Goal: Communication & Community: Ask a question

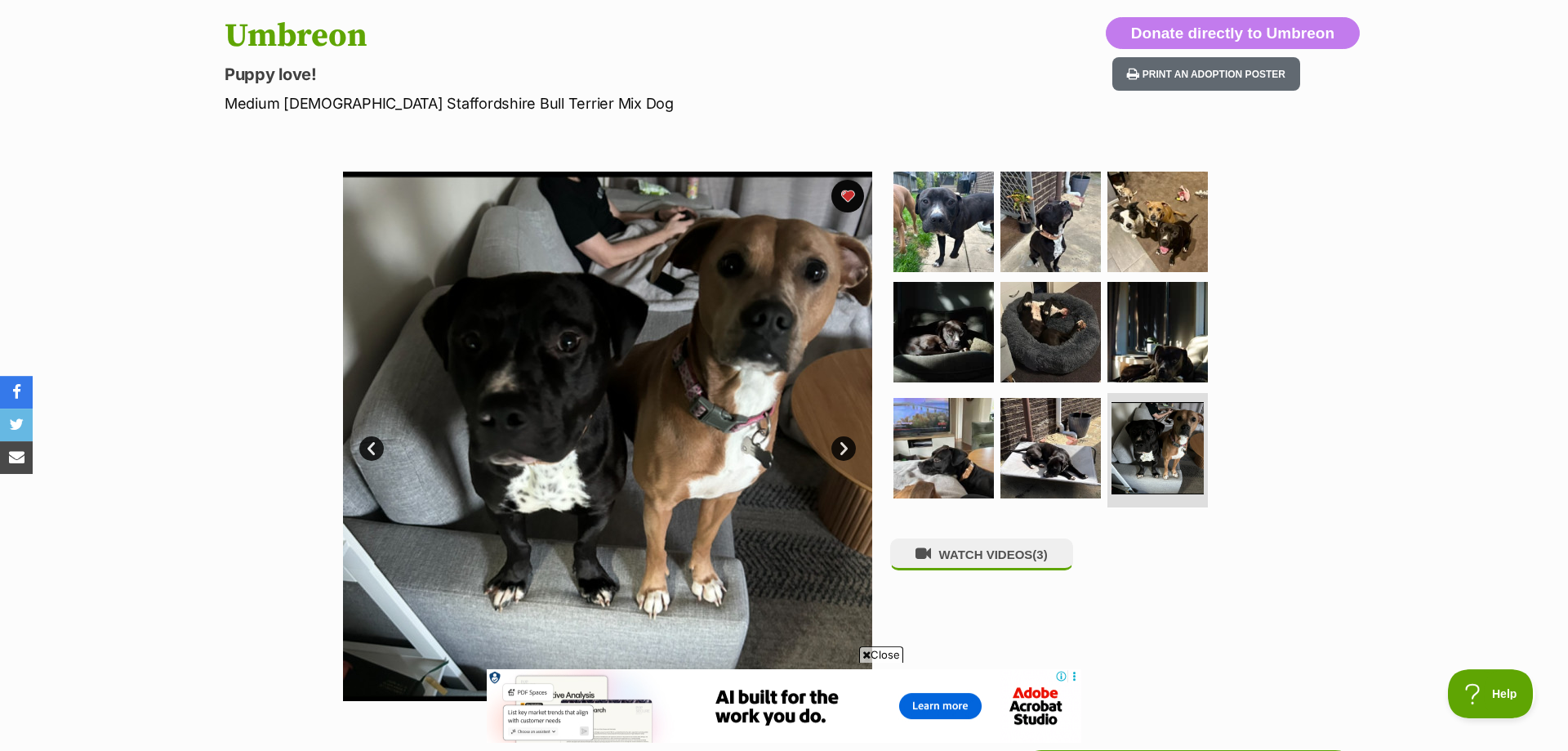
scroll to position [168, 0]
click at [847, 451] on link "Next" at bounding box center [844, 449] width 24 height 24
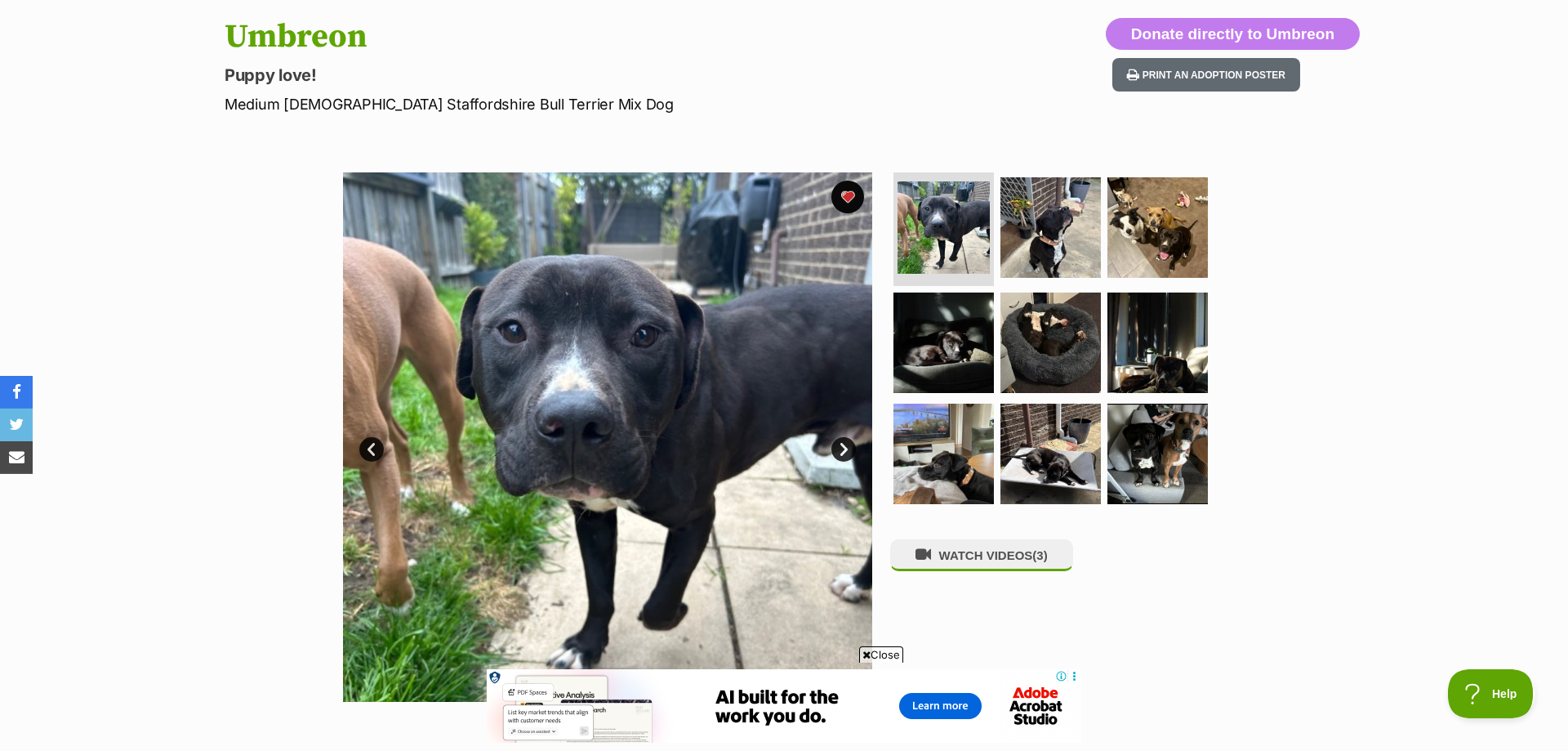
click at [847, 451] on link "Next" at bounding box center [844, 449] width 24 height 24
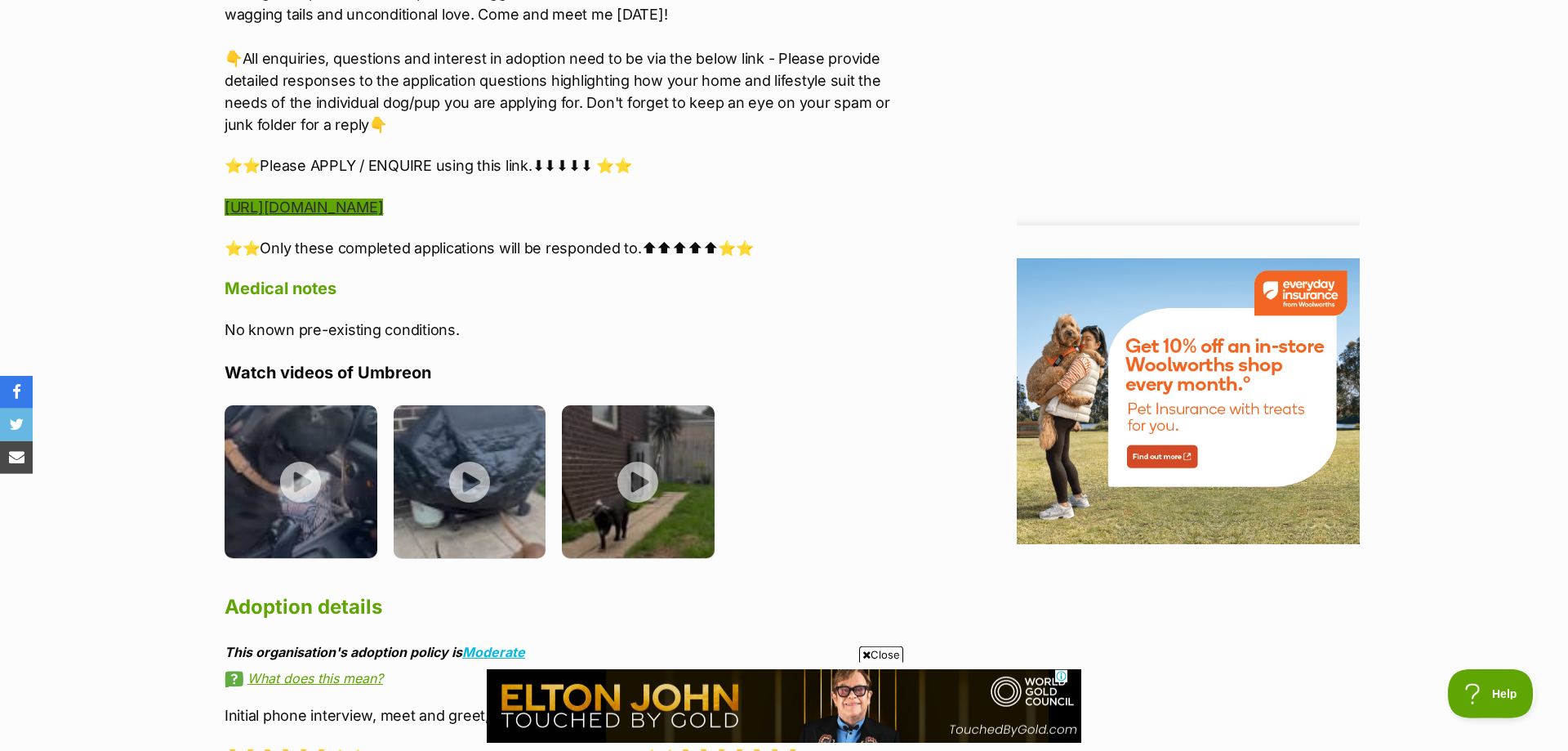
scroll to position [0, 0]
click at [383, 203] on link "https://www.startingoverdogrescue.org.au/adoption-application-form/" at bounding box center [303, 207] width 158 height 17
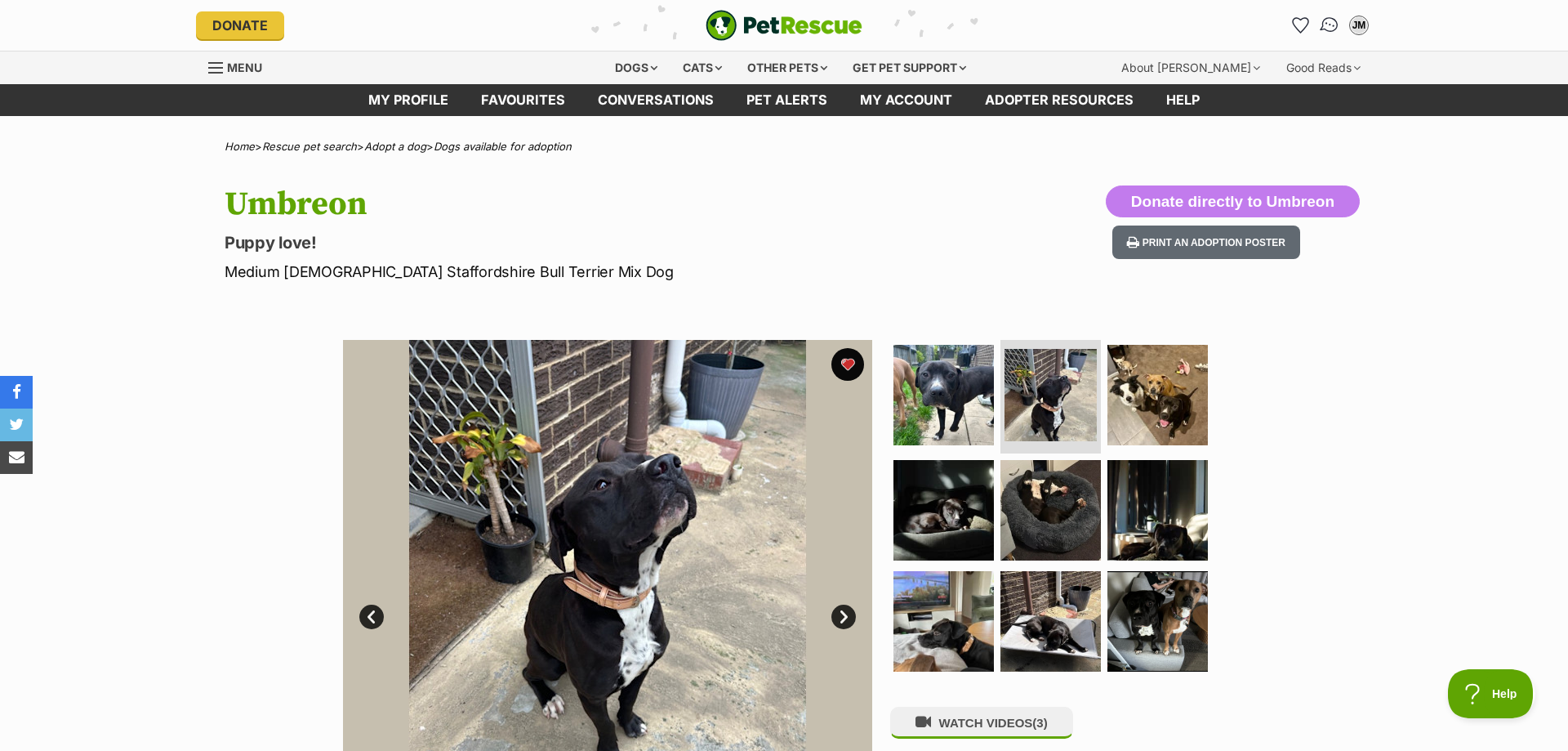
click at [1321, 23] on link "Conversations" at bounding box center [1330, 25] width 34 height 34
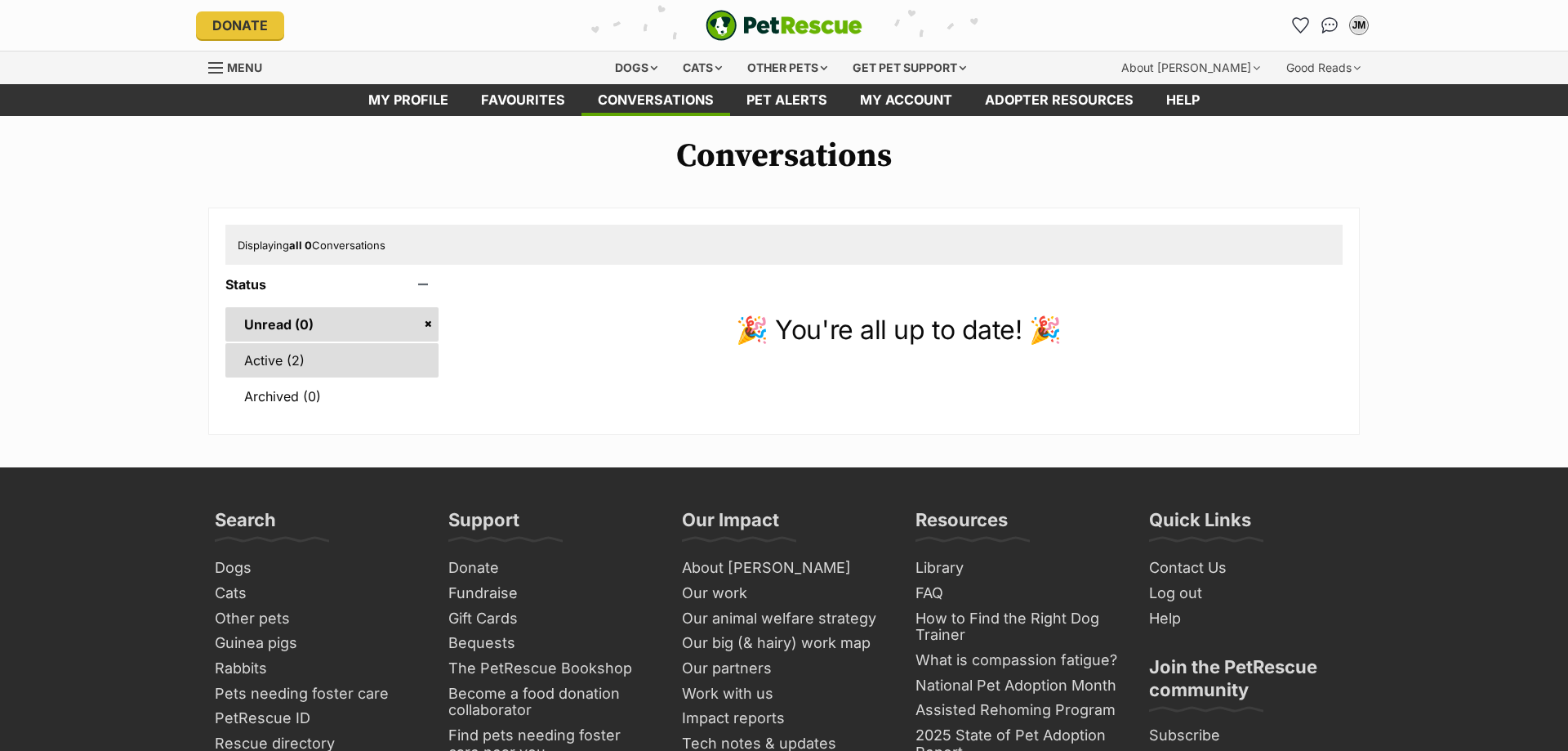
click at [302, 372] on link "Active (2)" at bounding box center [331, 360] width 213 height 34
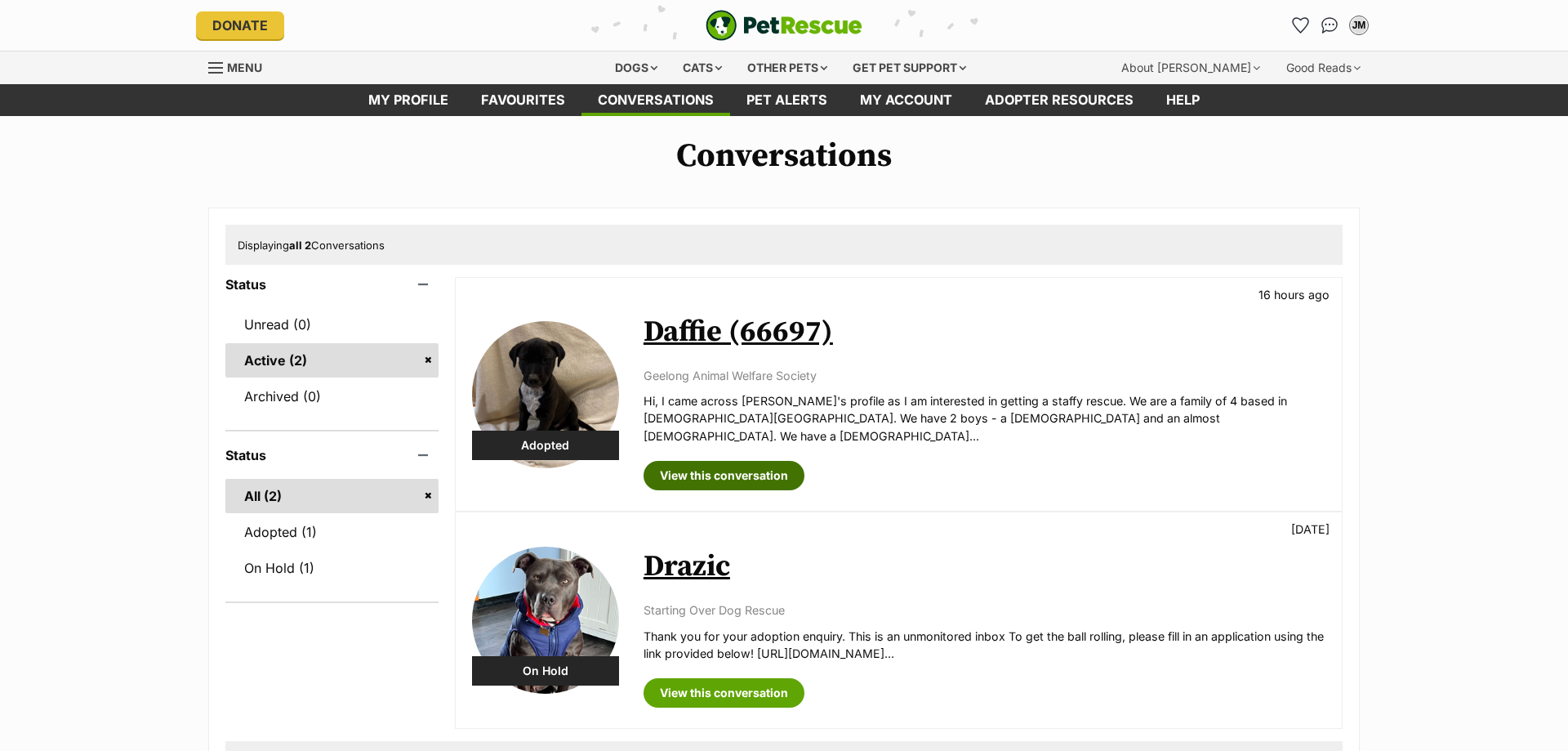
click at [749, 461] on link "View this conversation" at bounding box center [724, 476] width 161 height 30
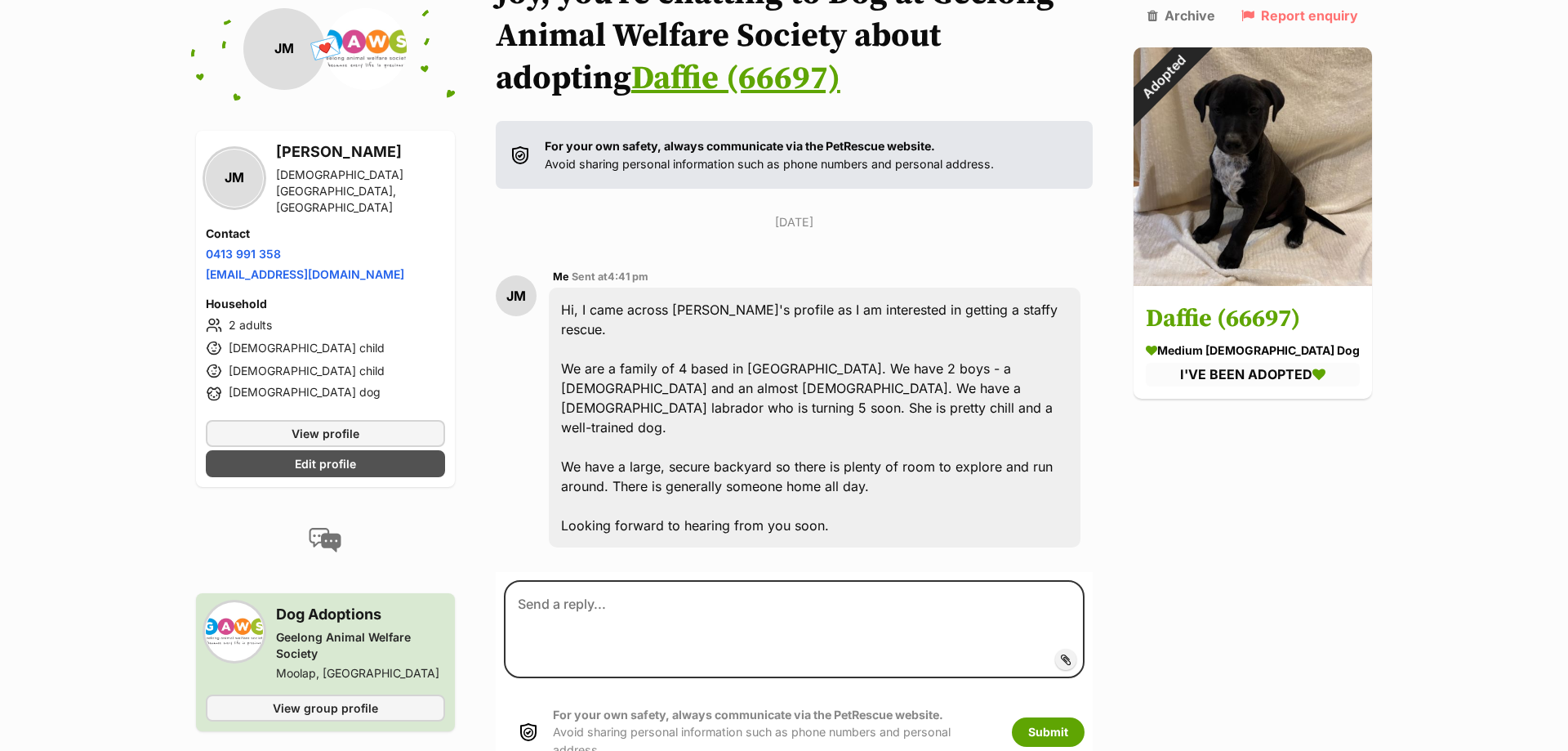
scroll to position [165, 0]
drag, startPoint x: 845, startPoint y: 485, endPoint x: 566, endPoint y: 304, distance: 332.6
click at [566, 304] on div "Hi, I came across Daffie's profile as I am interested in getting a staffy rescu…" at bounding box center [814, 416] width 531 height 260
copy div "Hi, I came across Daffie's profile as I am interested in getting a staffy rescu…"
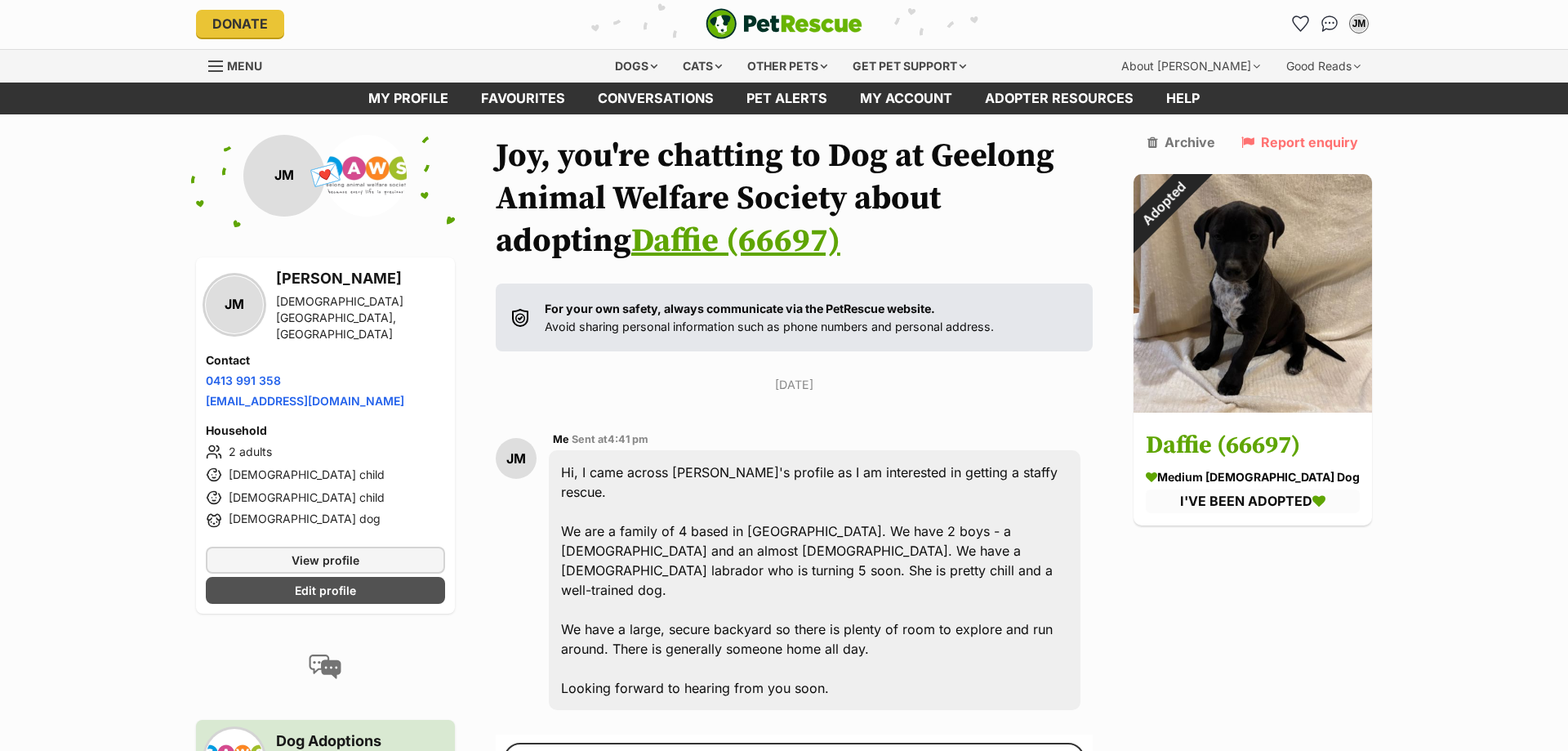
scroll to position [0, 0]
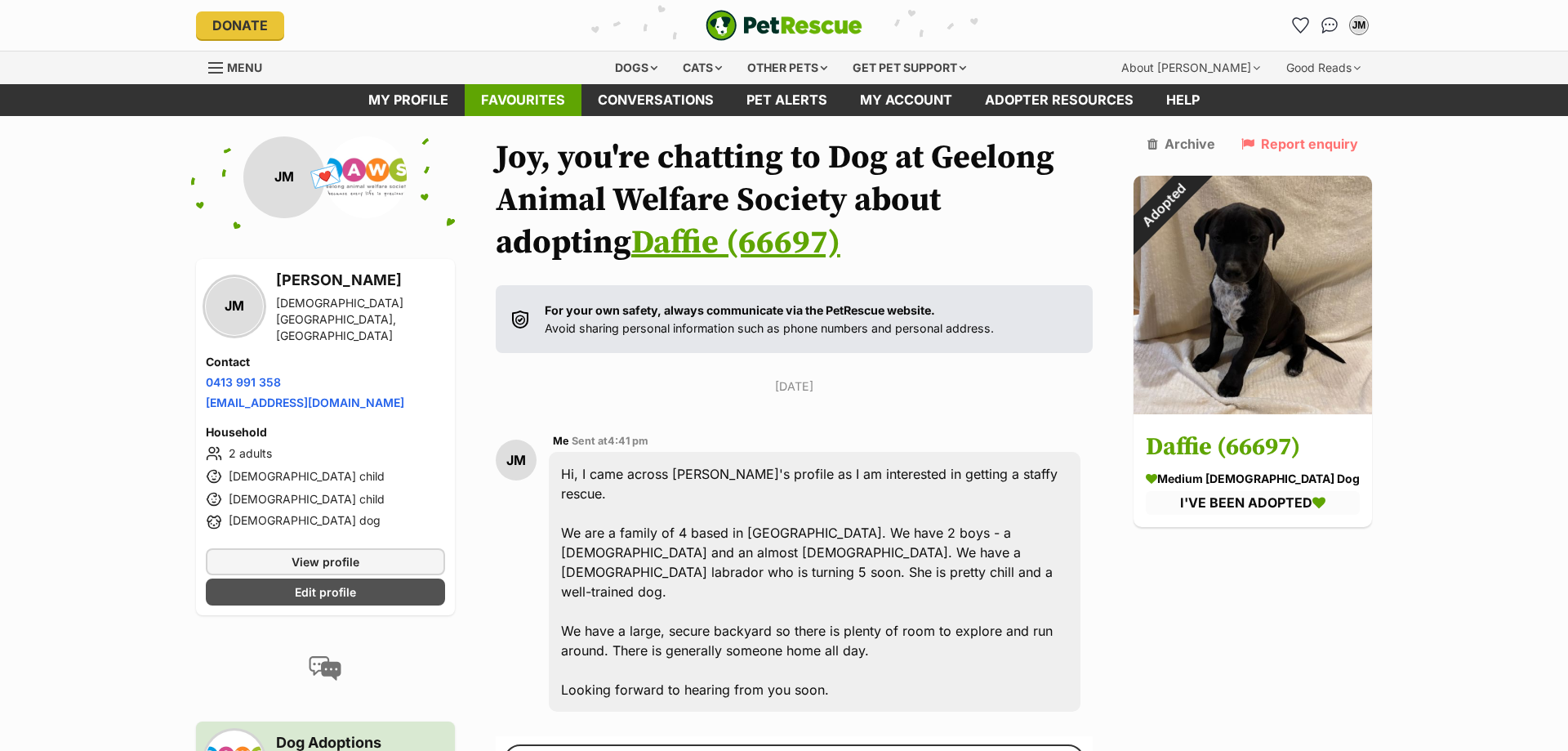
click at [498, 101] on link "Favourites" at bounding box center [523, 100] width 117 height 32
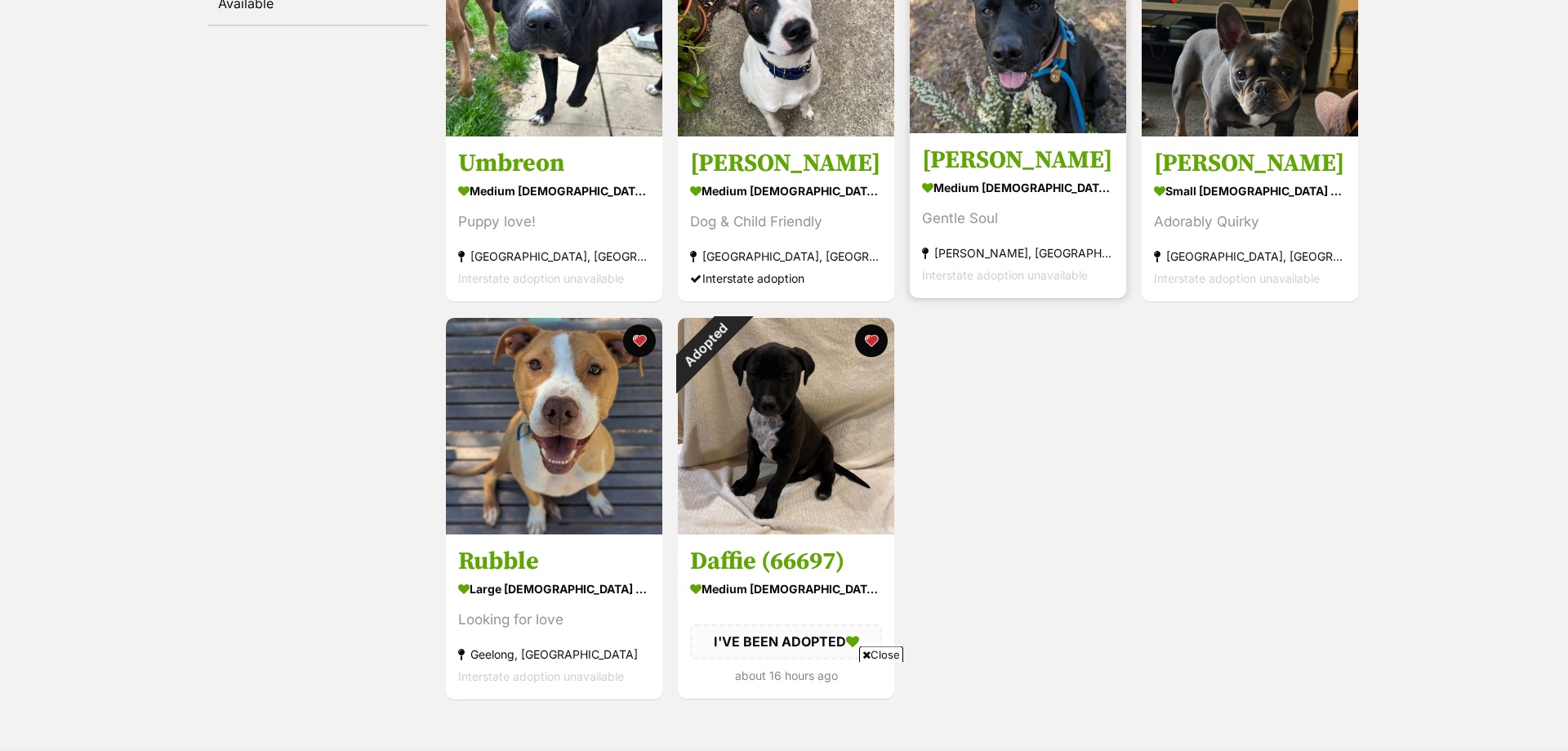
scroll to position [415, 0]
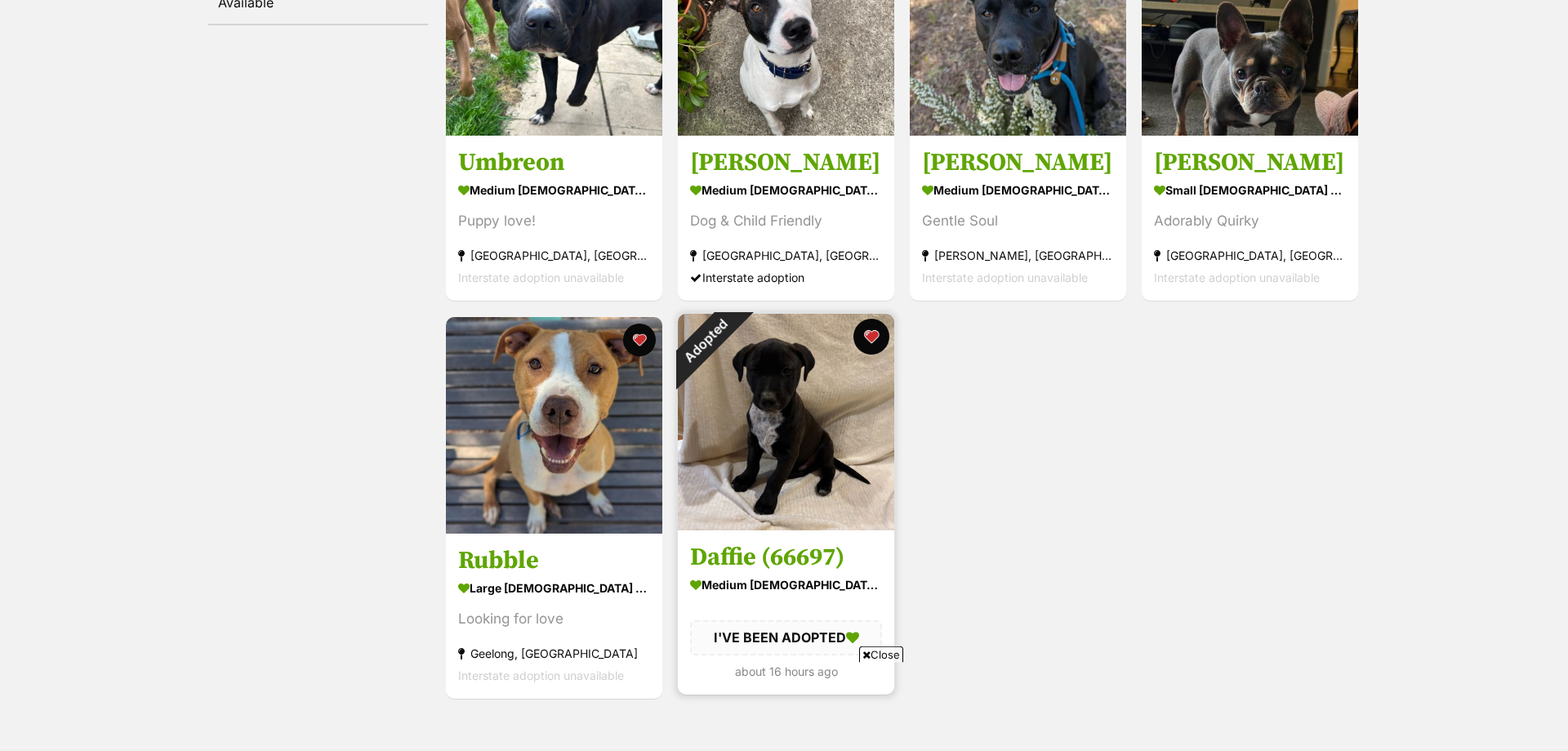
click at [872, 331] on button "favourite" at bounding box center [871, 336] width 36 height 36
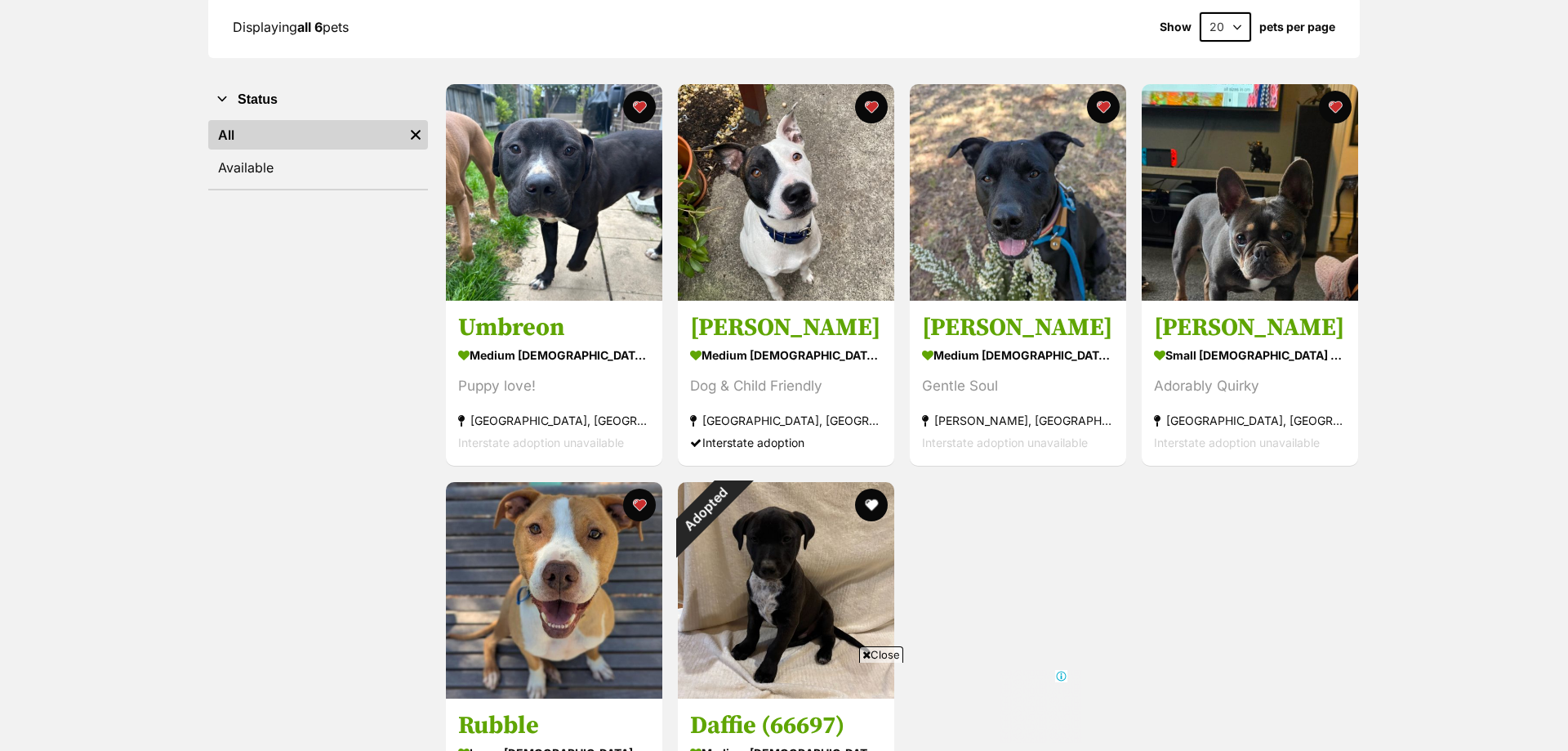
scroll to position [0, 0]
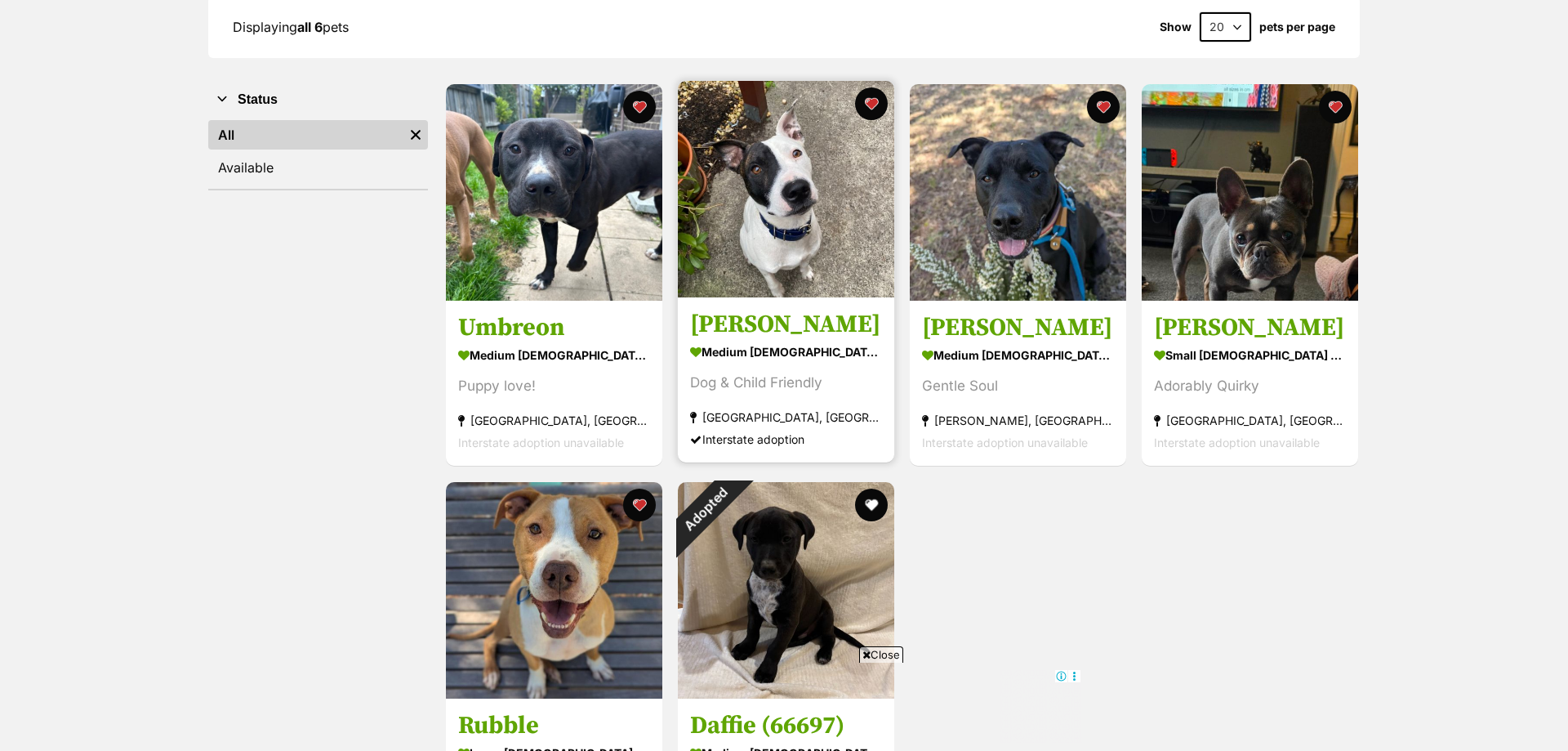
click at [771, 262] on img at bounding box center [786, 189] width 217 height 217
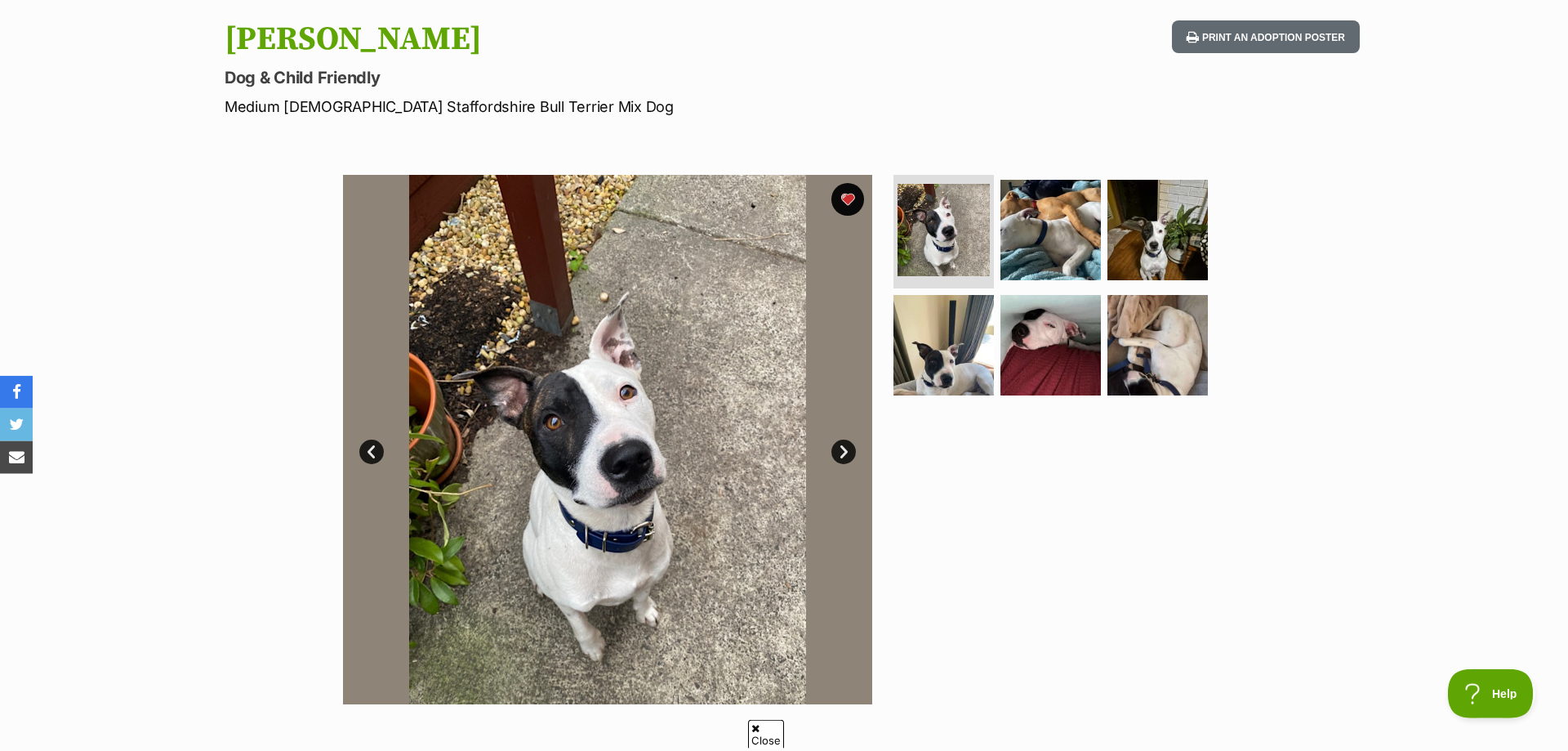
click at [846, 446] on link "Next" at bounding box center [844, 451] width 24 height 24
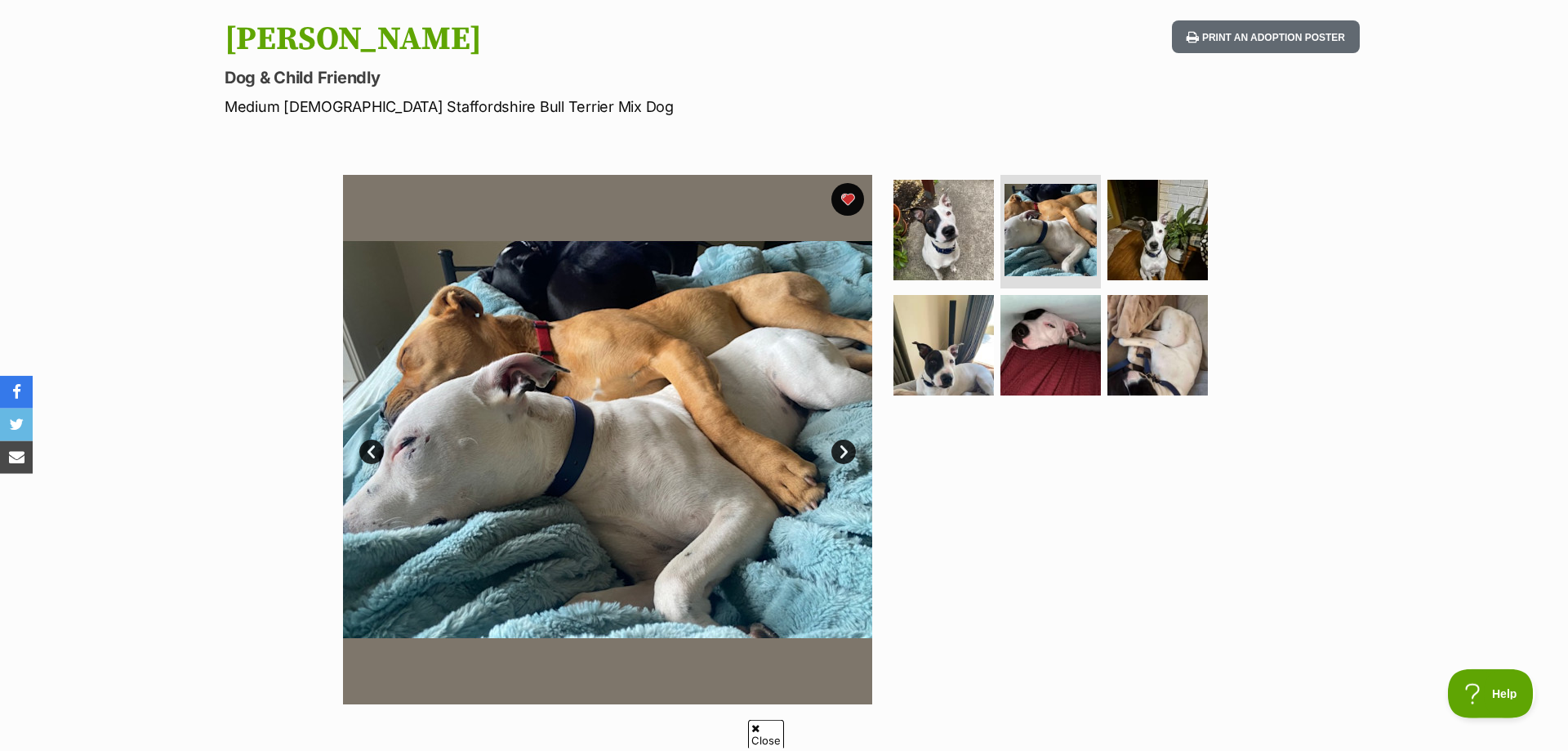
click at [846, 446] on link "Next" at bounding box center [844, 451] width 24 height 24
